Goal: Task Accomplishment & Management: Use online tool/utility

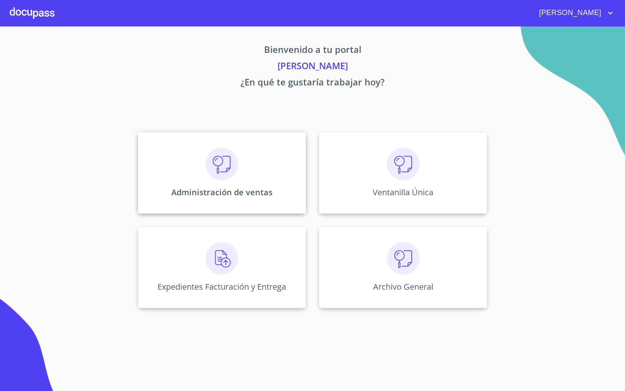
click at [232, 158] on img at bounding box center [221, 164] width 33 height 33
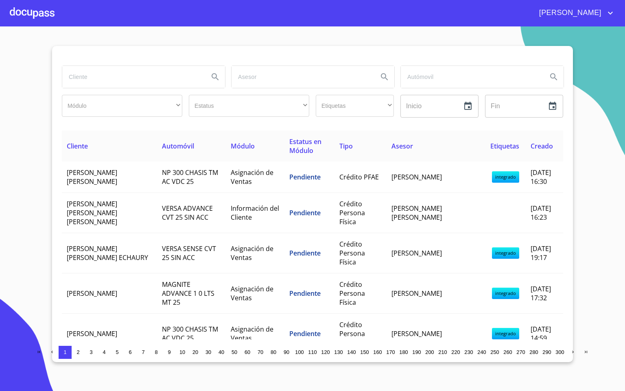
click at [154, 81] on input "search" at bounding box center [132, 77] width 140 height 22
type input "[PERSON_NAME] [PERSON_NAME]"
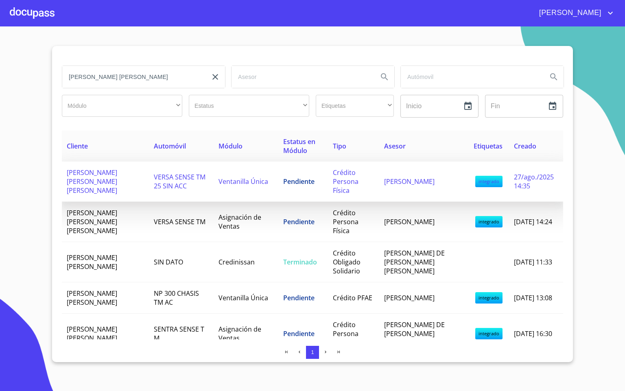
click at [223, 178] on span "Ventanilla Única" at bounding box center [243, 181] width 50 height 9
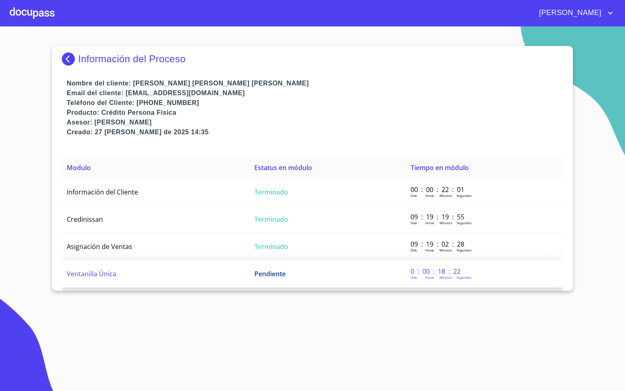
click at [84, 273] on span "Ventanilla Única" at bounding box center [92, 273] width 50 height 9
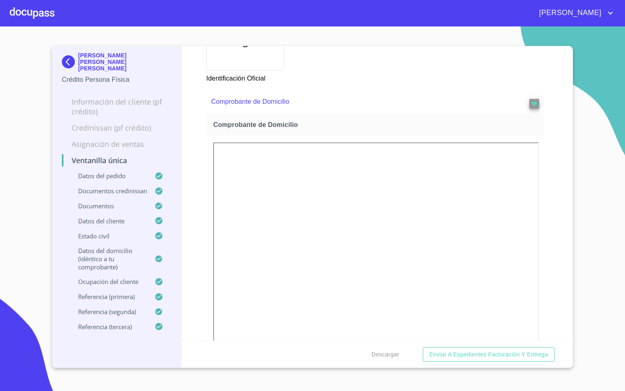
scroll to position [867, 0]
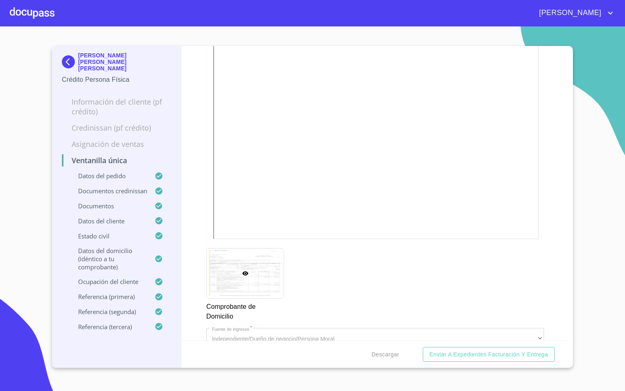
click at [537, 198] on div "Ventanilla única Datos del pedido Marca   * Nissan ​ Año   * 2025 ​ Color   * P…" at bounding box center [375, 193] width 388 height 295
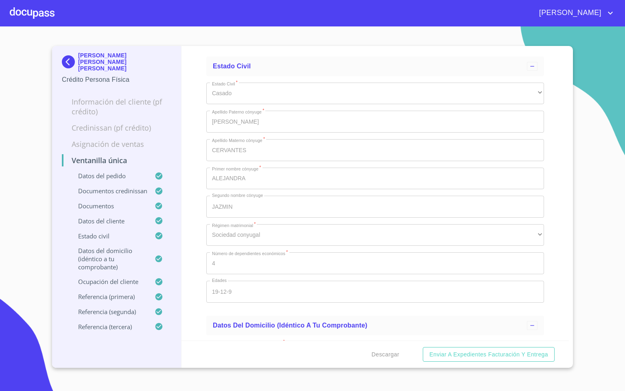
scroll to position [3125, 0]
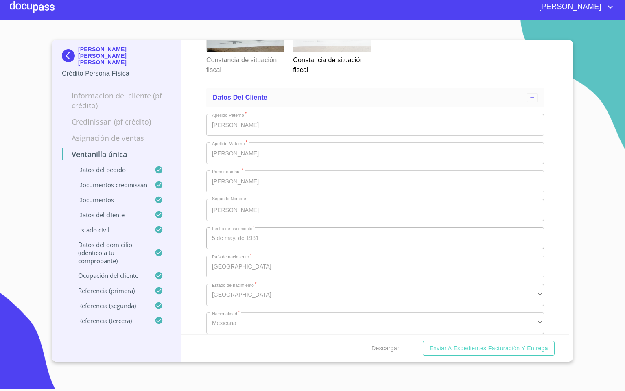
scroll to position [2776, 0]
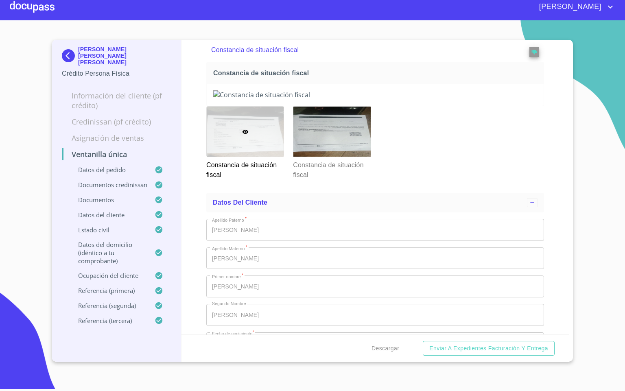
scroll to position [2593, 0]
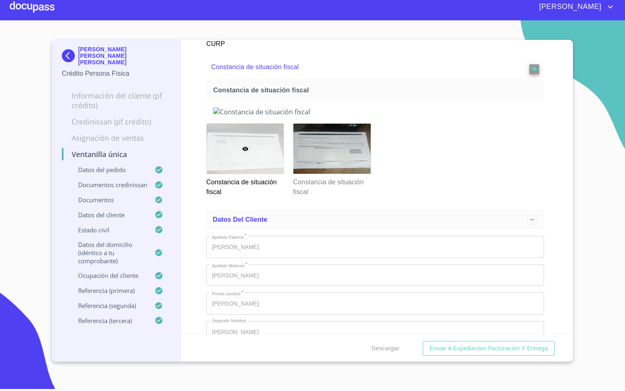
click at [529, 74] on span at bounding box center [534, 67] width 10 height 14
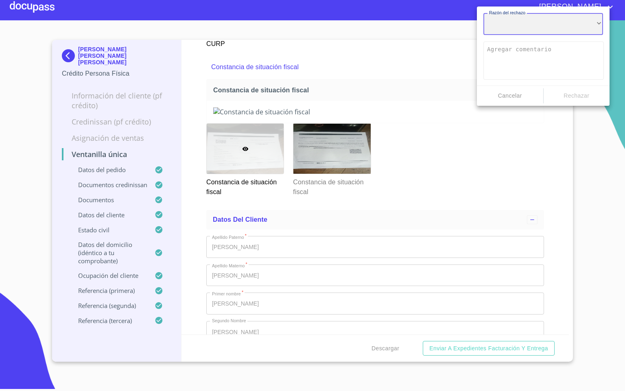
click at [515, 22] on div "​" at bounding box center [543, 24] width 120 height 22
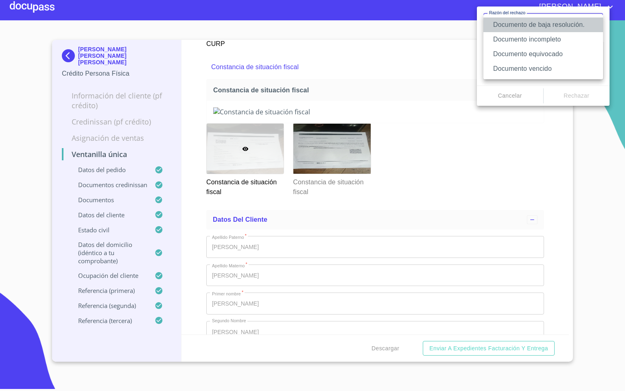
click at [568, 26] on li "Documento de baja resolución." at bounding box center [543, 24] width 120 height 15
type textarea "Favor de enviar de nuevo documento perfectamente claro, puede ser foto o escane…"
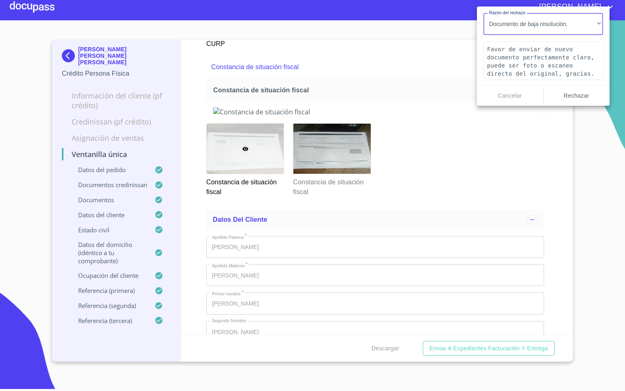
click at [559, 98] on span "Rechazar" at bounding box center [577, 96] width 60 height 10
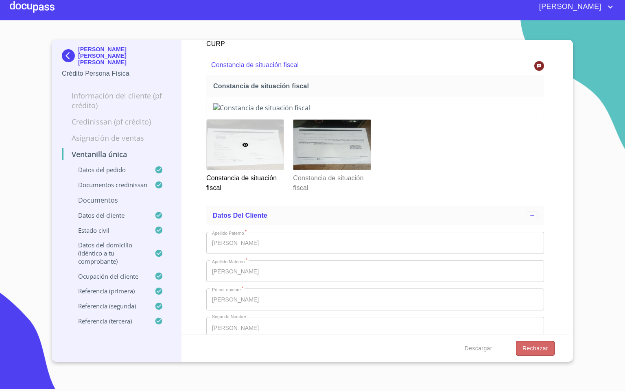
click at [533, 355] on button "Rechazar" at bounding box center [535, 348] width 39 height 15
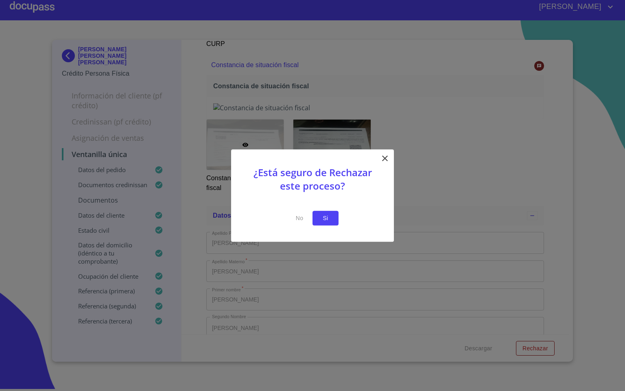
click at [332, 220] on button "Si" at bounding box center [325, 218] width 26 height 15
